Goal: Task Accomplishment & Management: Manage account settings

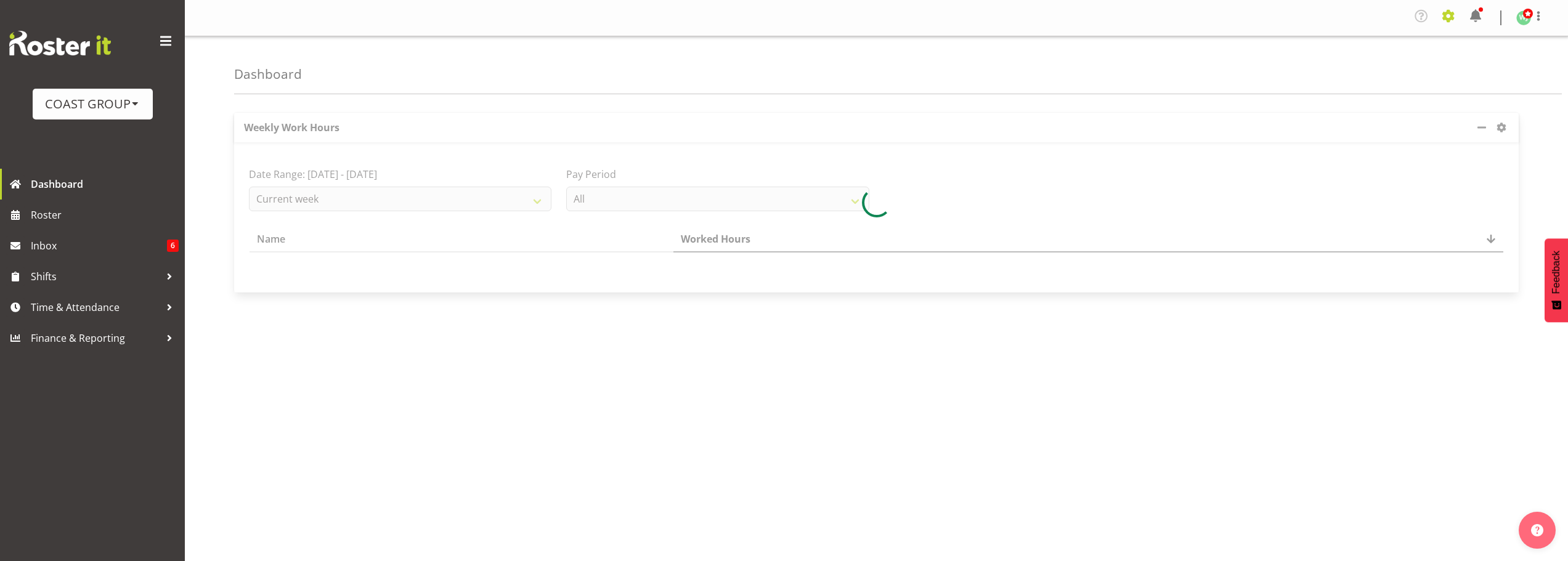
click at [1447, 18] on span at bounding box center [1448, 15] width 20 height 20
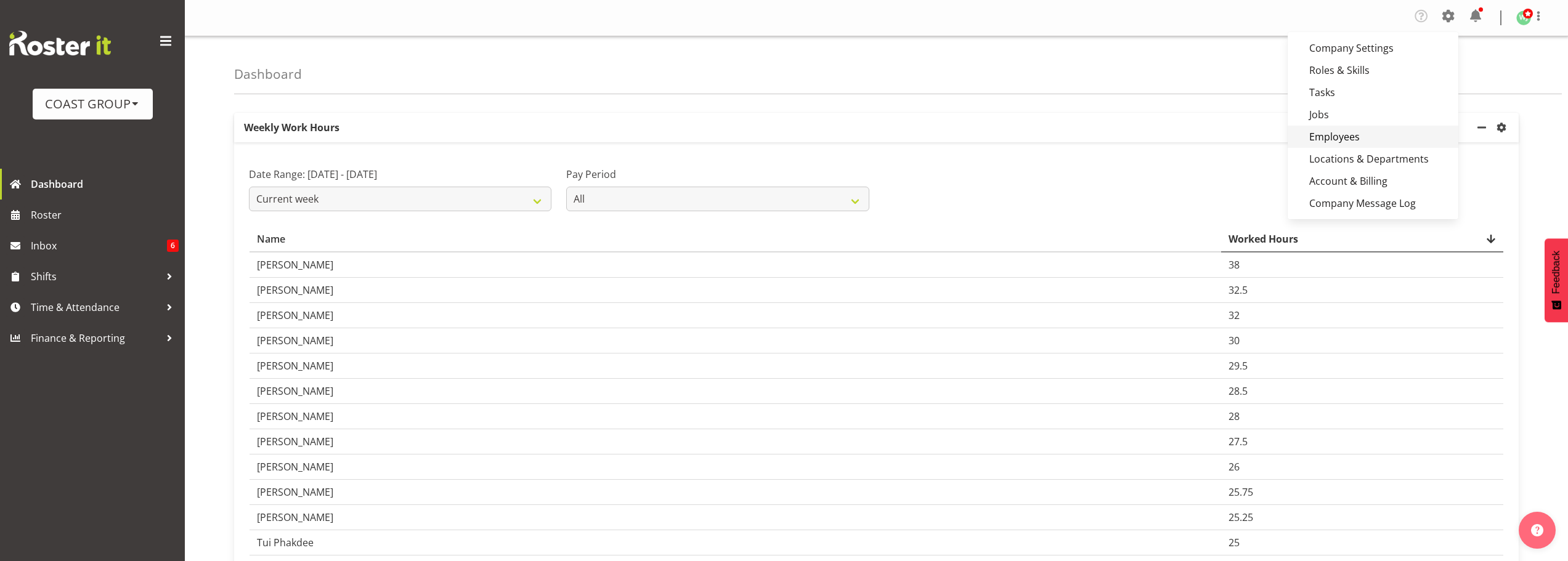
click at [1335, 137] on link "Employees" at bounding box center [1373, 137] width 170 height 22
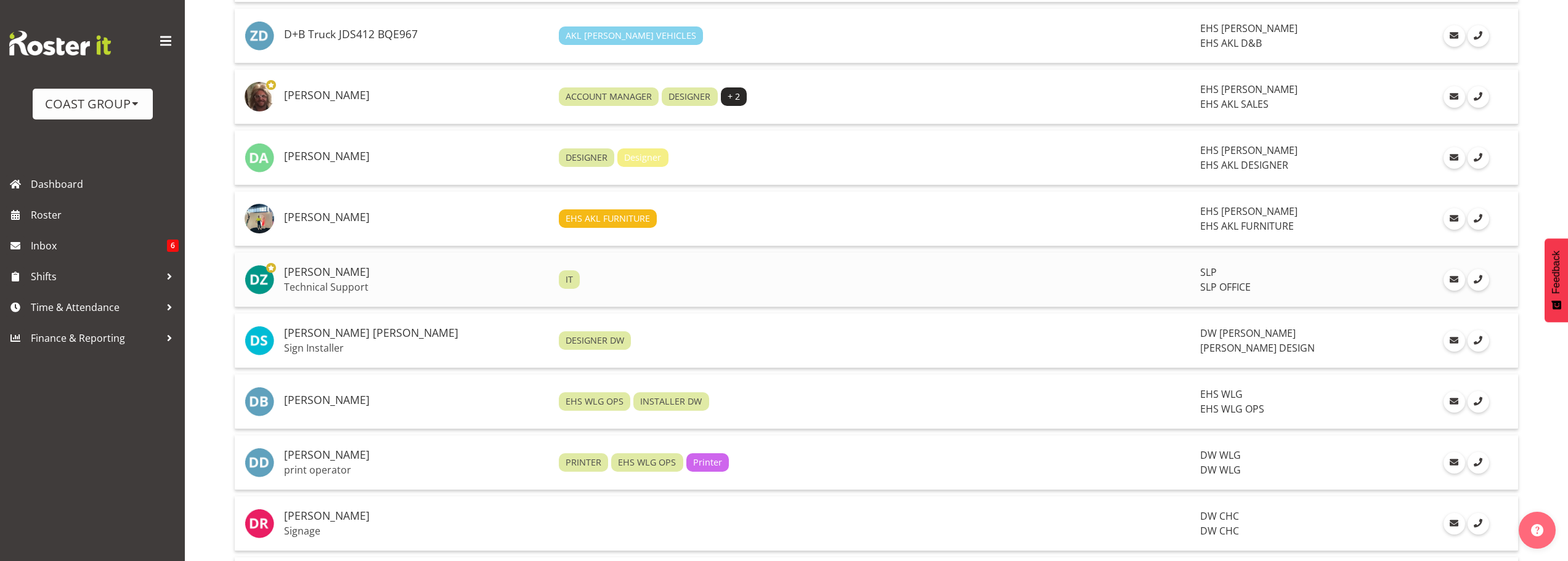
scroll to position [2341, 0]
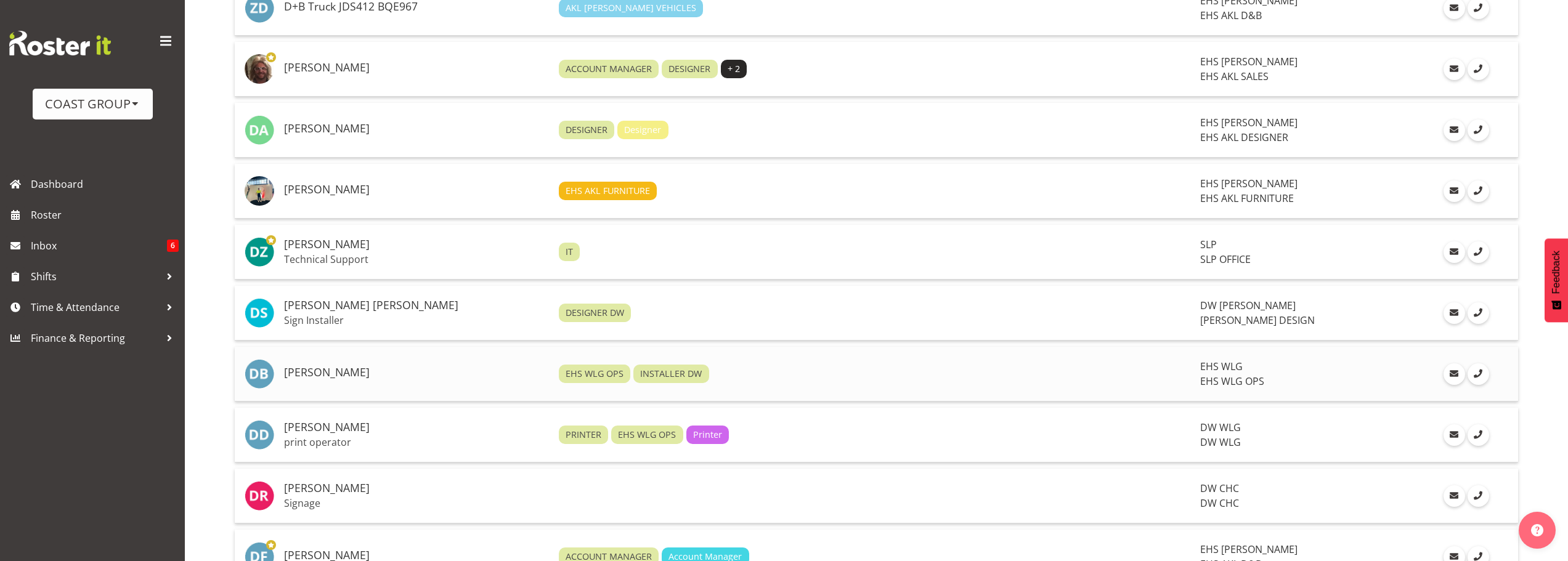
click at [443, 373] on h5 "[PERSON_NAME]" at bounding box center [416, 372] width 265 height 12
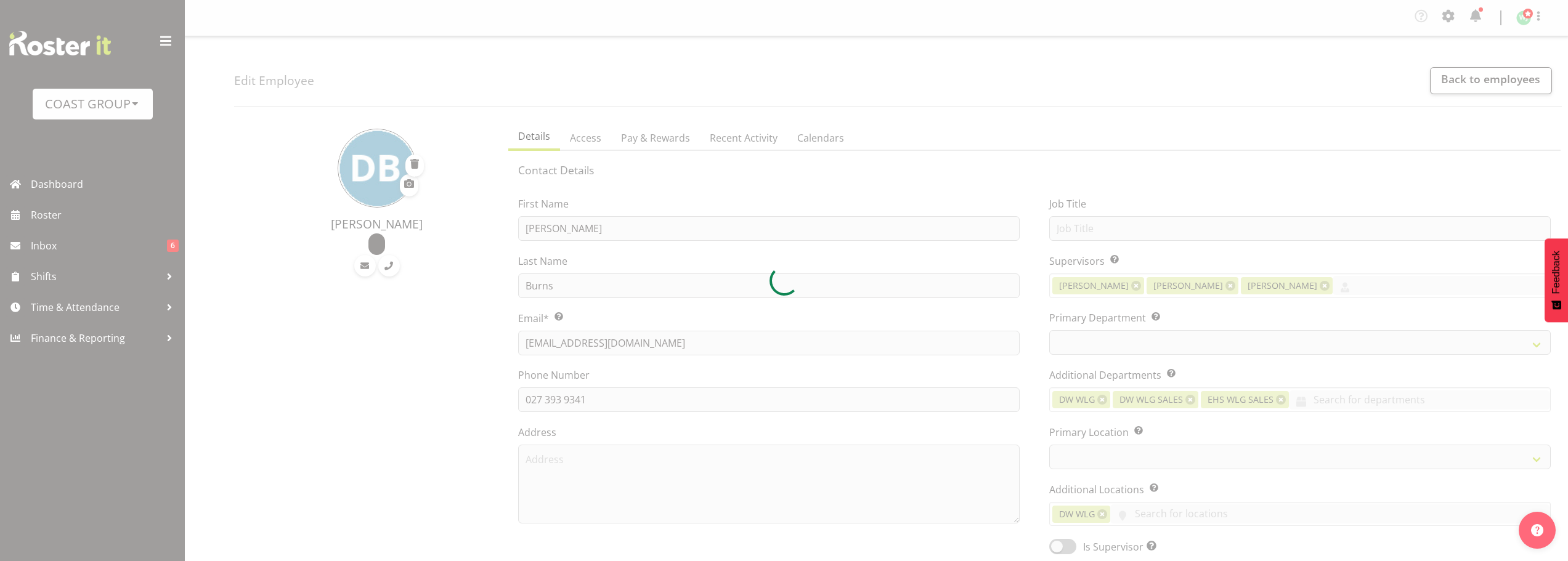
select select "TimelineWeek"
select select
select select "106"
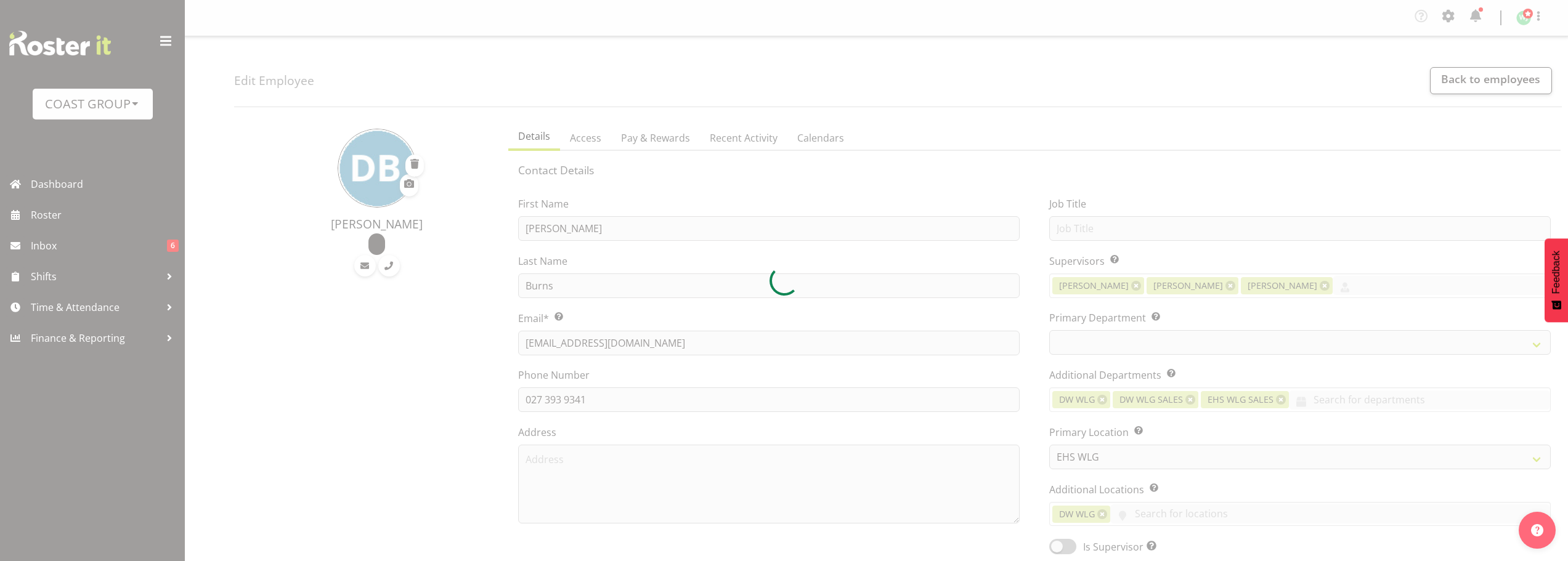
select select "43"
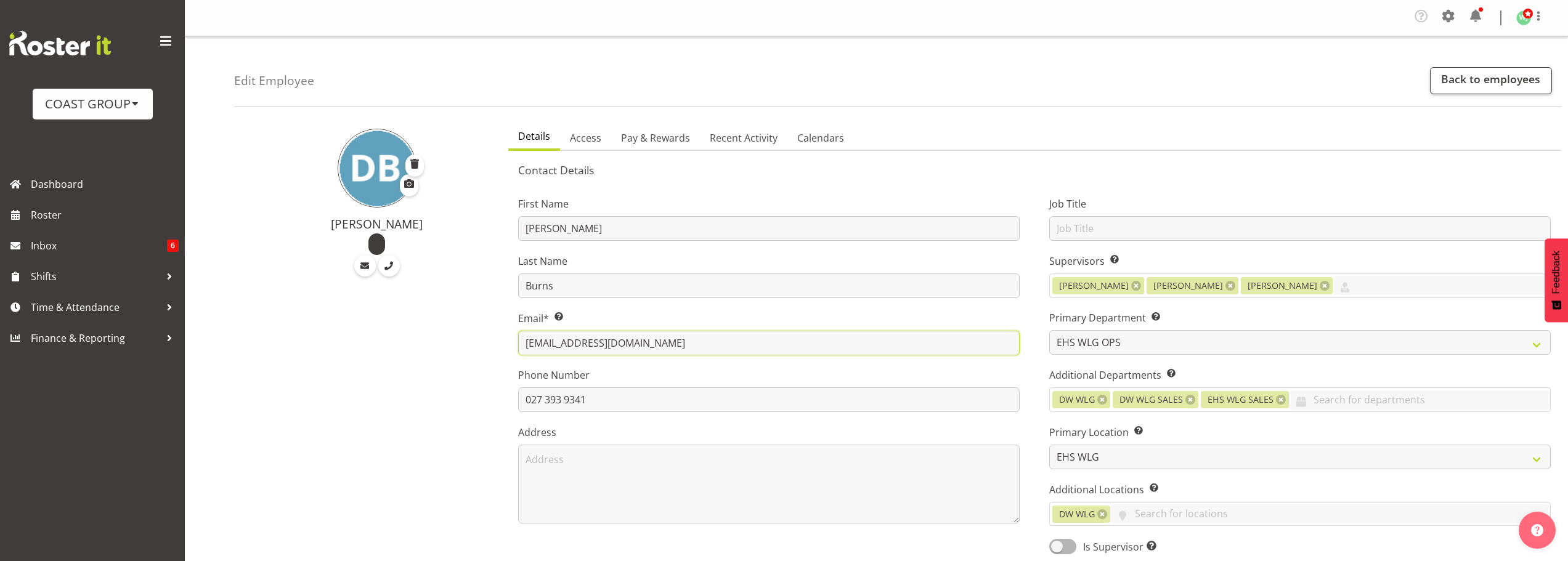
click at [637, 347] on input "darrylburns121@gmail.com" at bounding box center [768, 343] width 501 height 25
drag, startPoint x: 664, startPoint y: 344, endPoint x: 499, endPoint y: 330, distance: 165.6
